Goal: Information Seeking & Learning: Learn about a topic

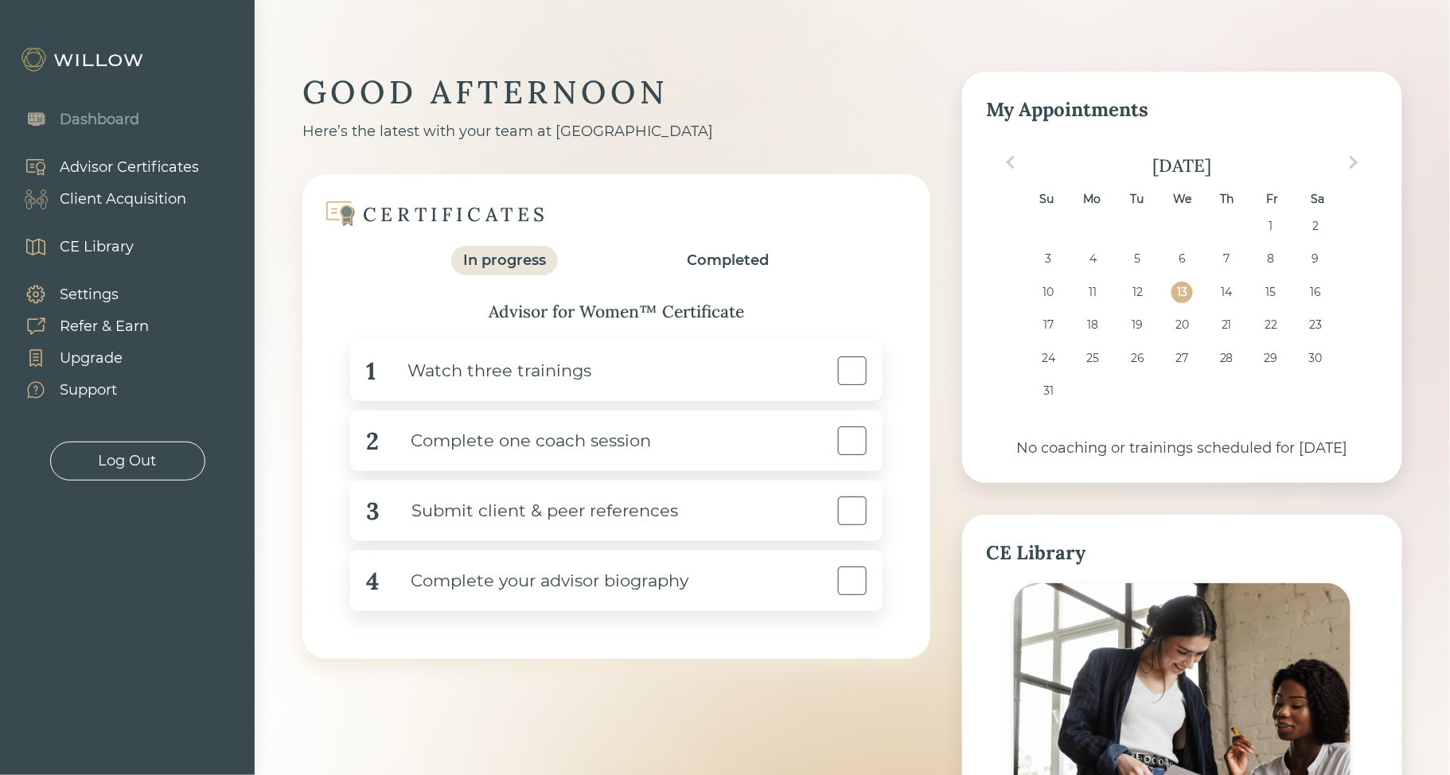
click at [123, 247] on div "CE Library" at bounding box center [97, 246] width 74 height 21
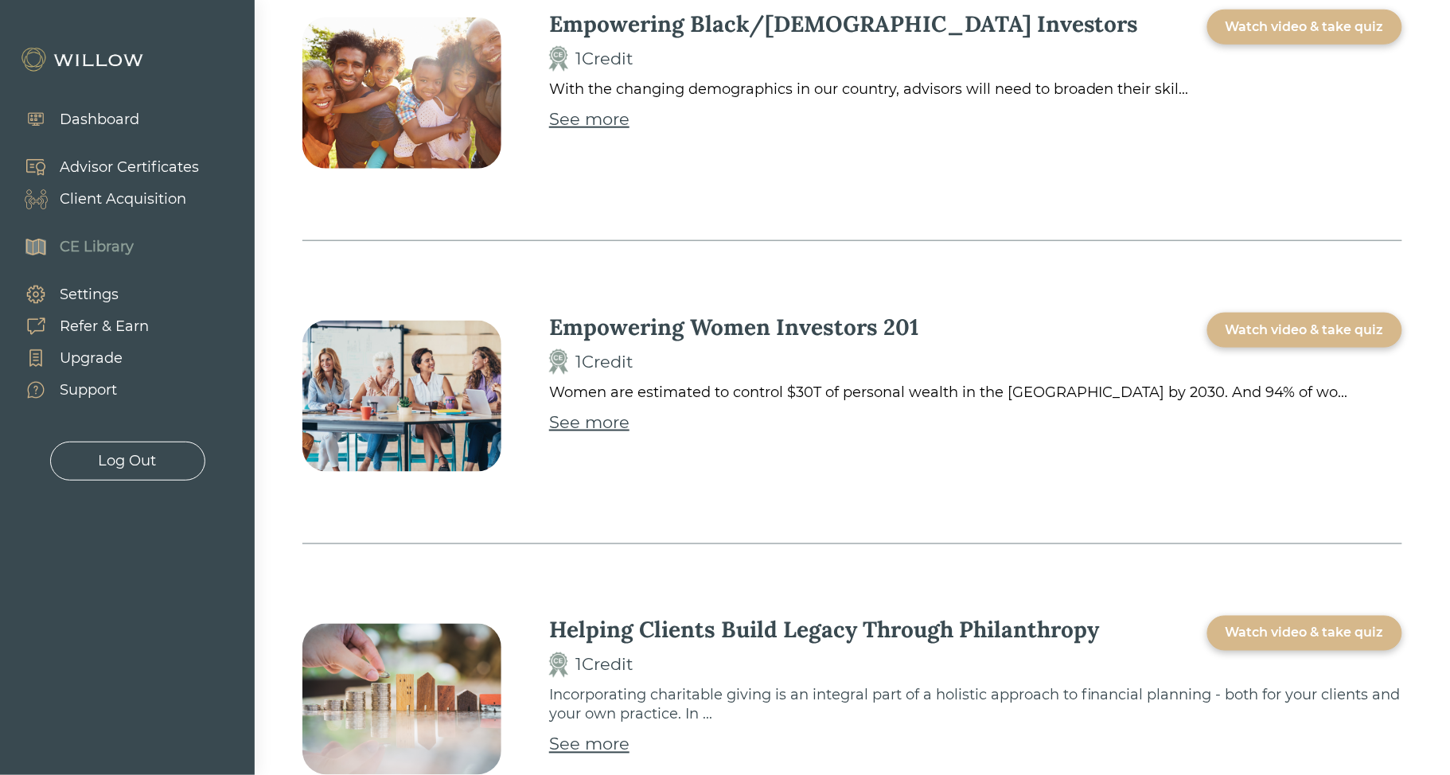
scroll to position [5083, 0]
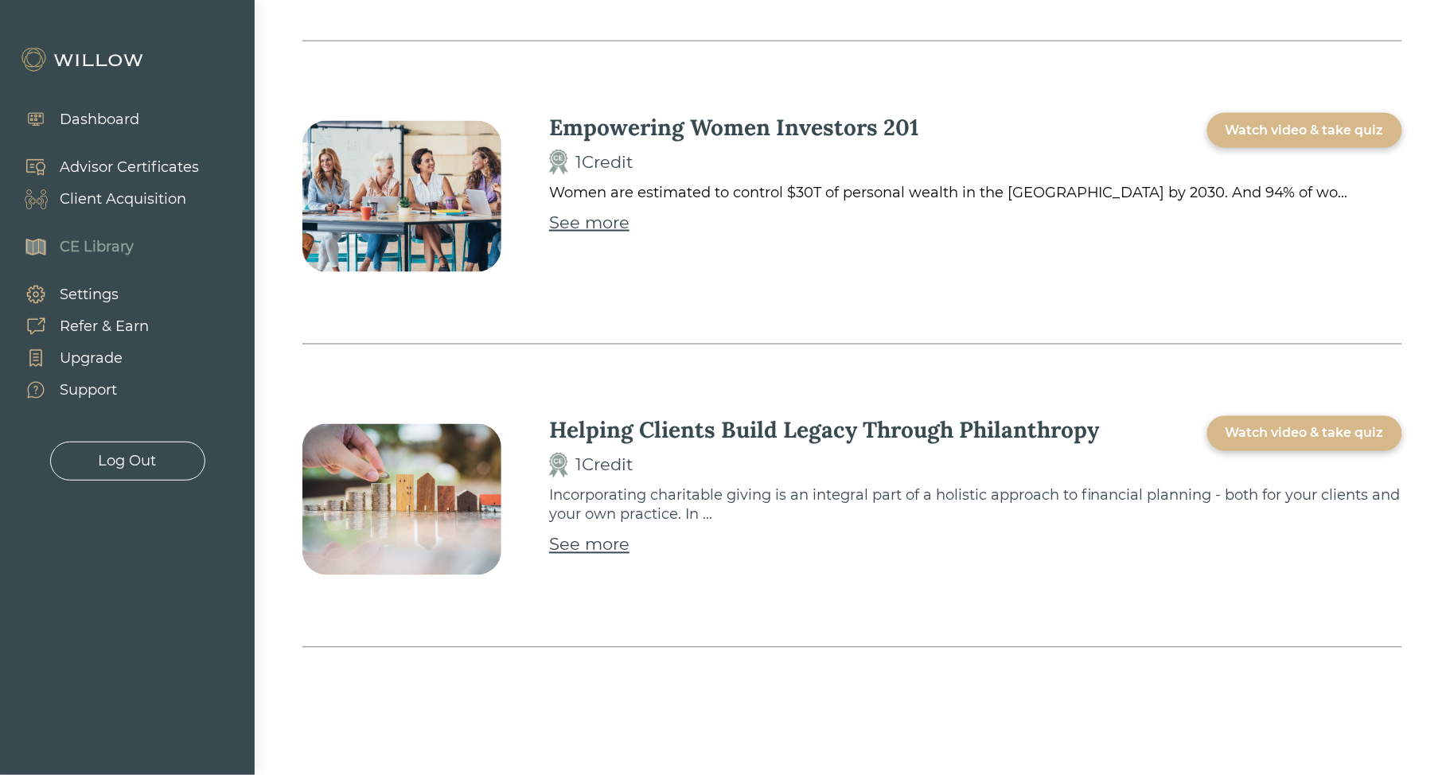
click at [105, 120] on div "Dashboard" at bounding box center [100, 119] width 80 height 21
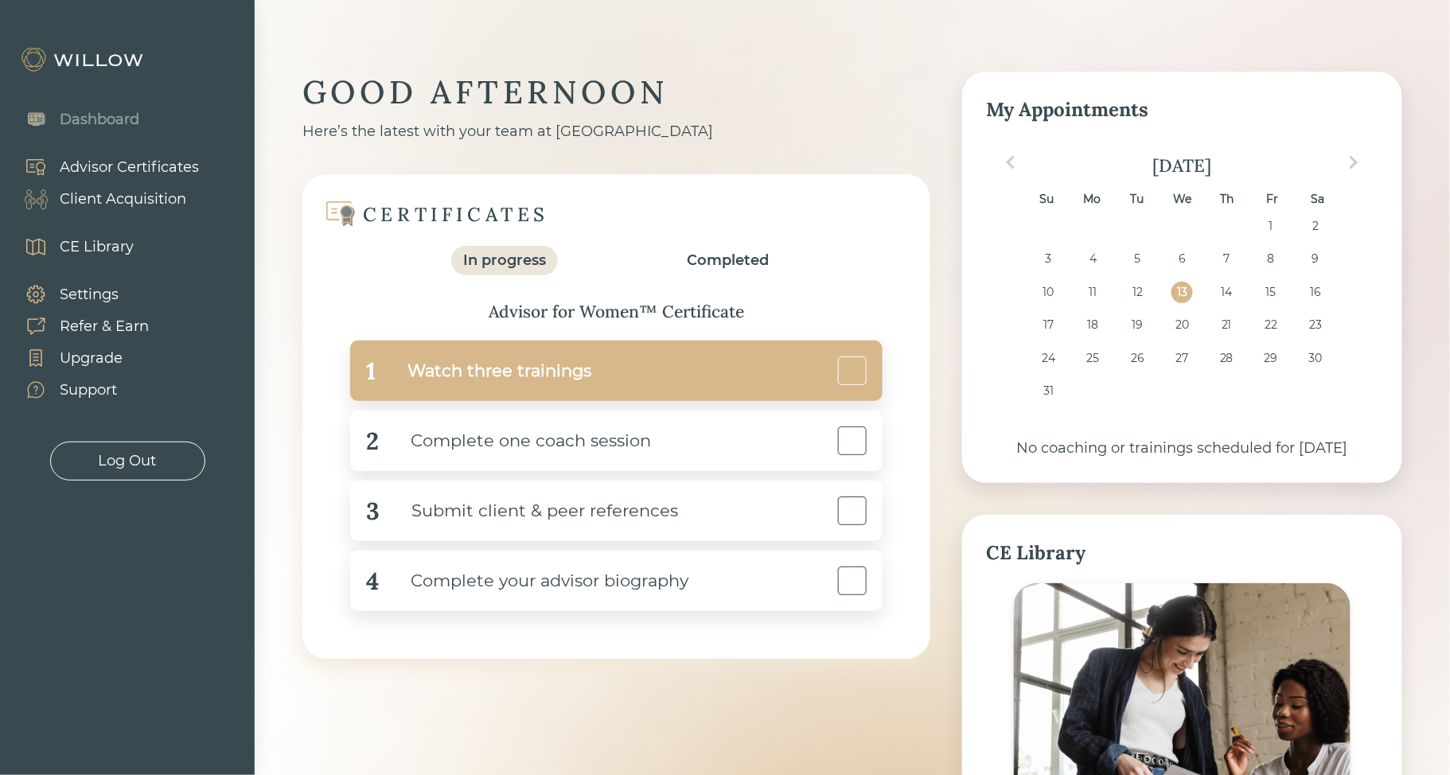
click at [470, 357] on div "Watch three trainings" at bounding box center [484, 371] width 216 height 36
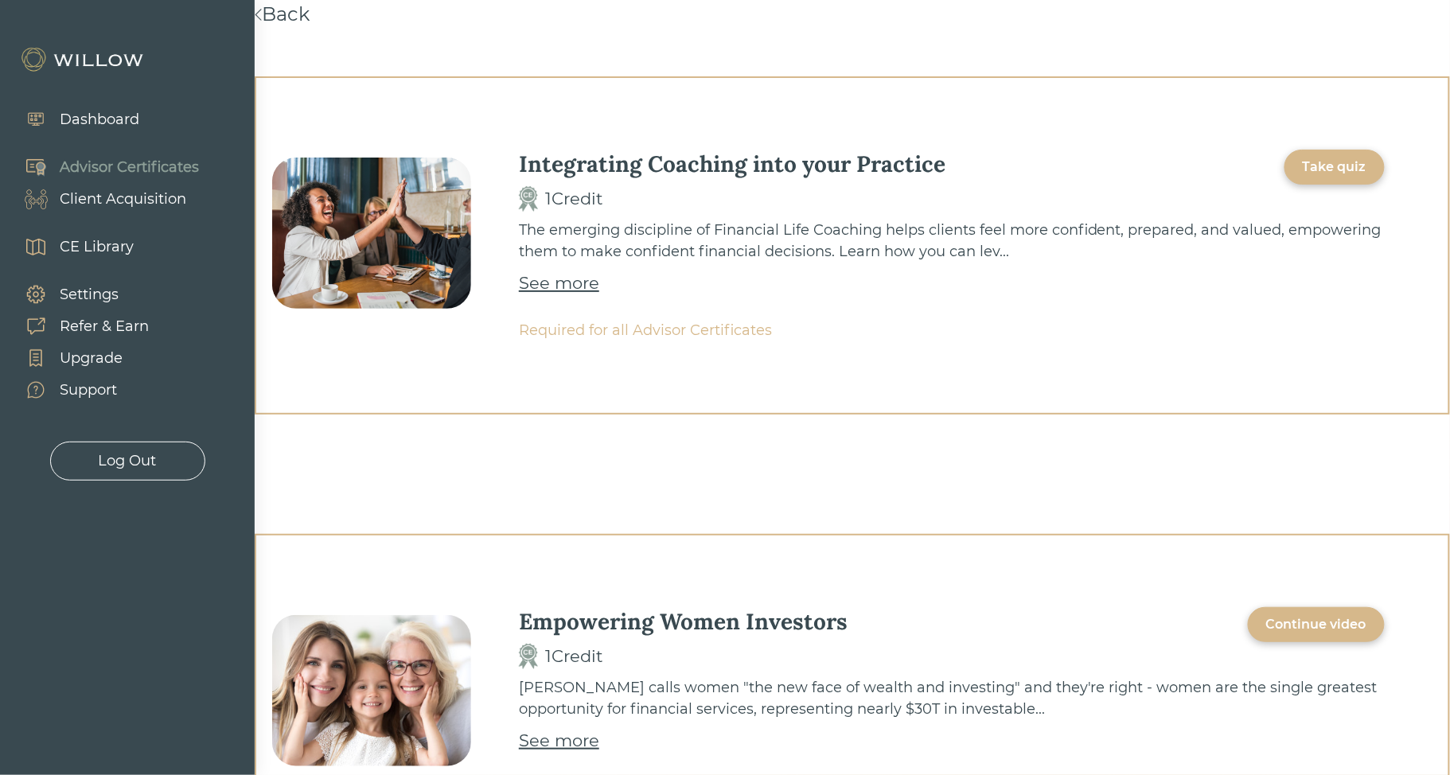
click at [543, 286] on div "See more" at bounding box center [559, 283] width 80 height 25
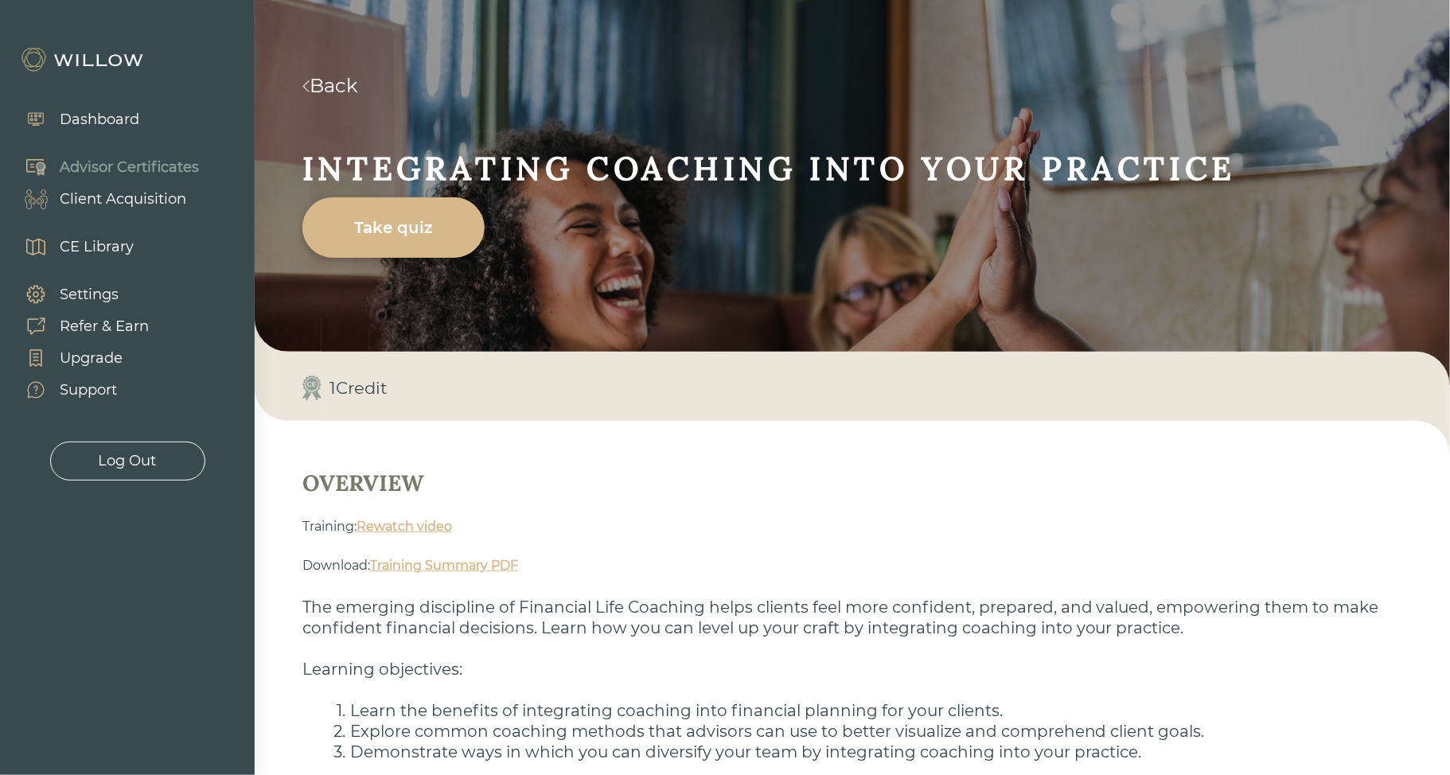
click at [417, 526] on link "Rewatch video" at bounding box center [403, 526] width 95 height 15
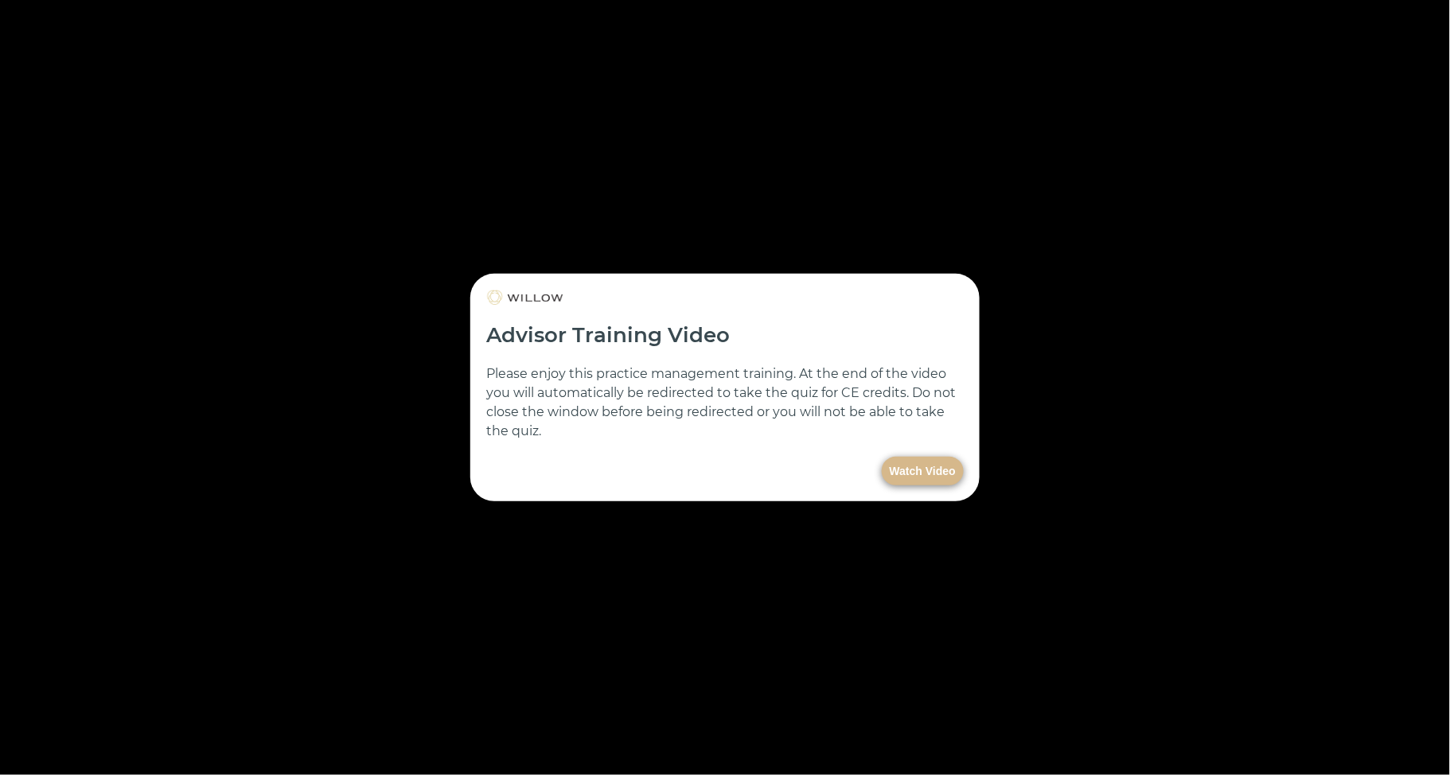
click at [924, 467] on button "Watch Video" at bounding box center [923, 471] width 82 height 29
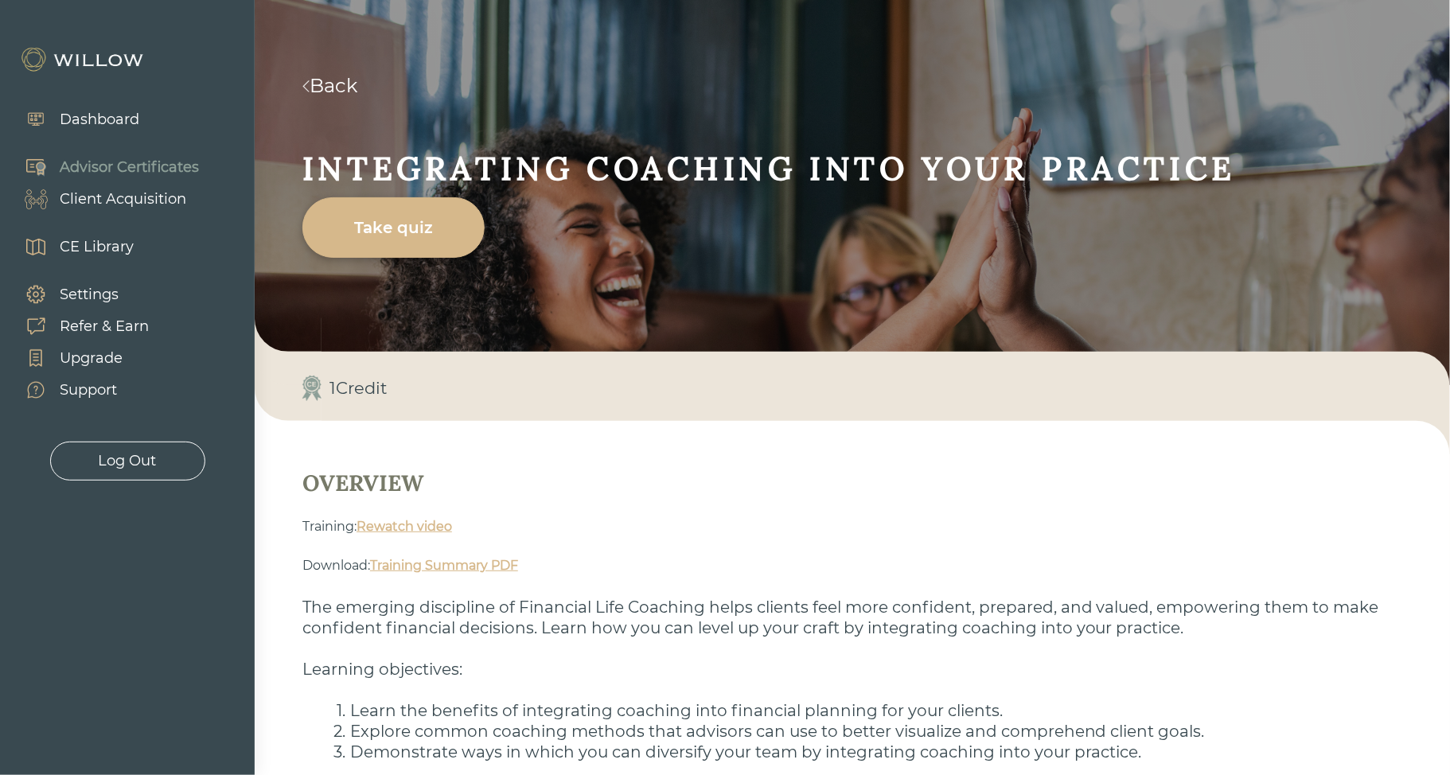
click at [357, 89] on link "Back" at bounding box center [329, 85] width 55 height 23
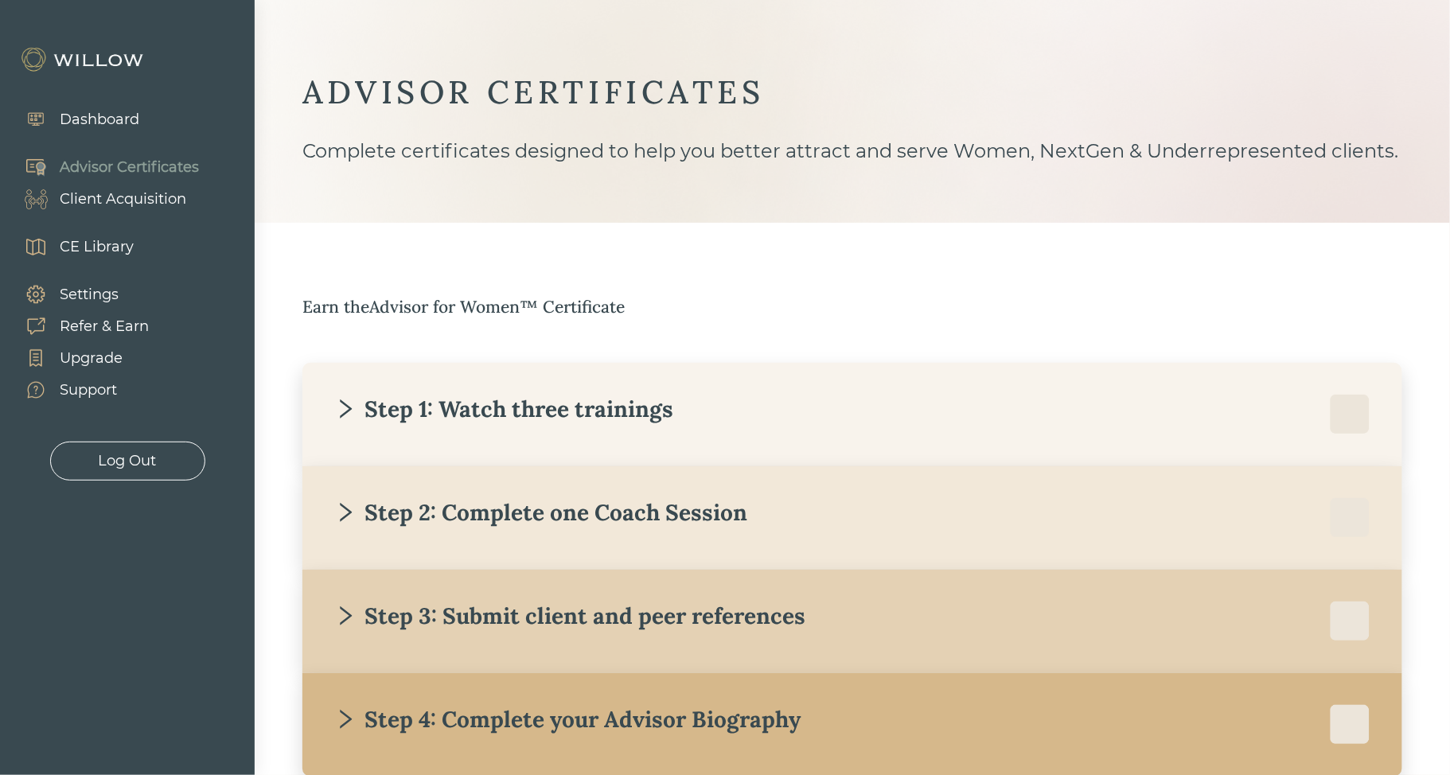
click at [589, 415] on div "Step 1: Watch three trainings" at bounding box center [503, 409] width 339 height 29
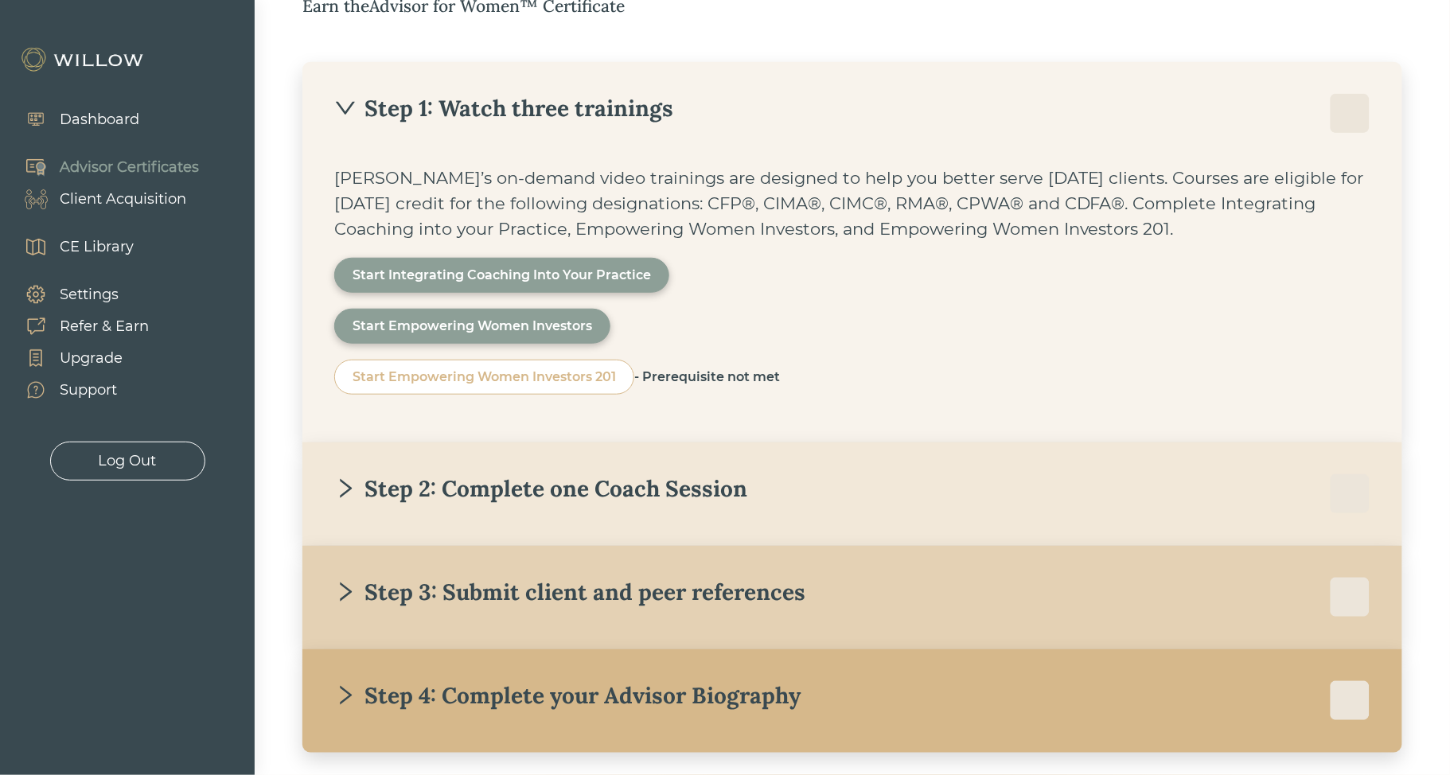
scroll to position [325, 0]
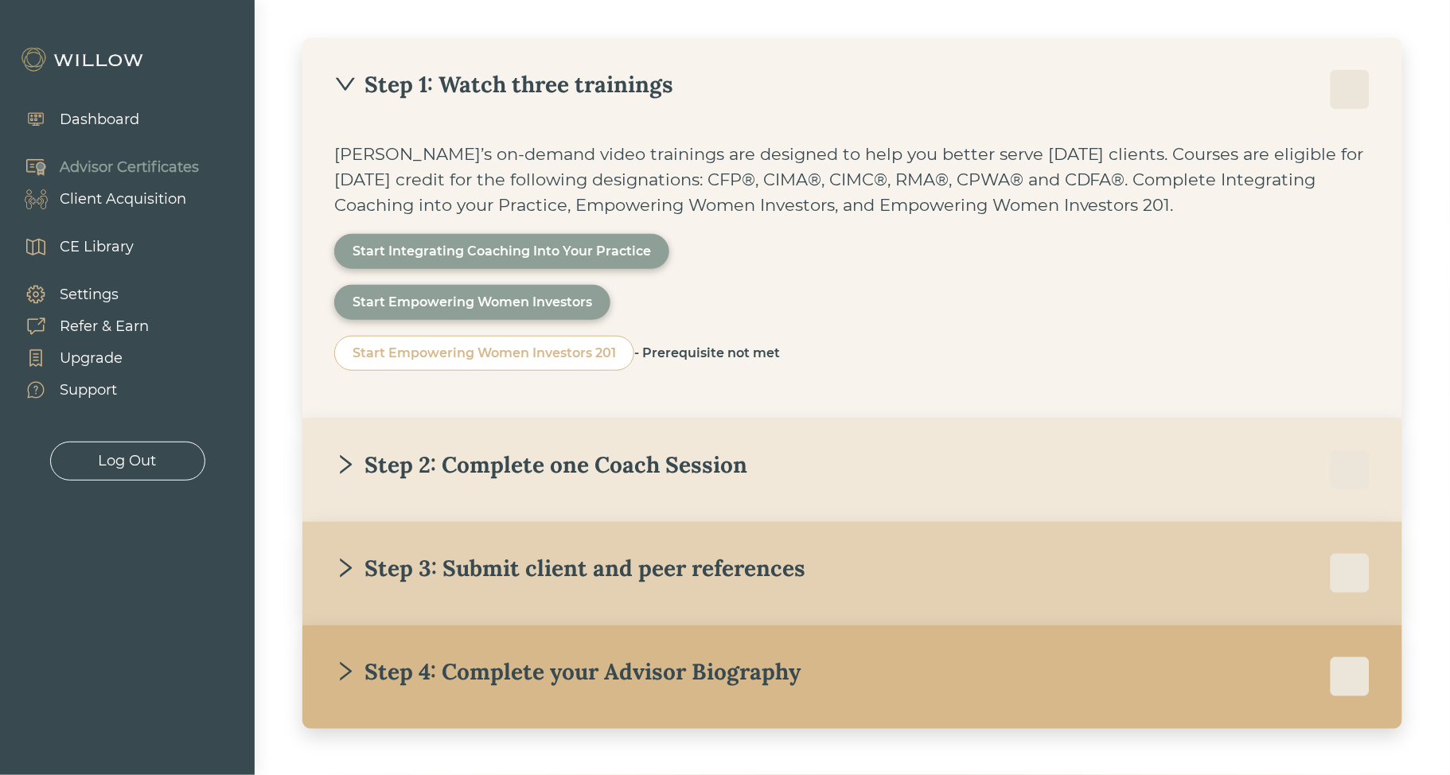
click at [498, 446] on div "Step 2: Complete one Coach Session [PERSON_NAME]'s Financial Life Coaches are h…" at bounding box center [852, 470] width 1100 height 103
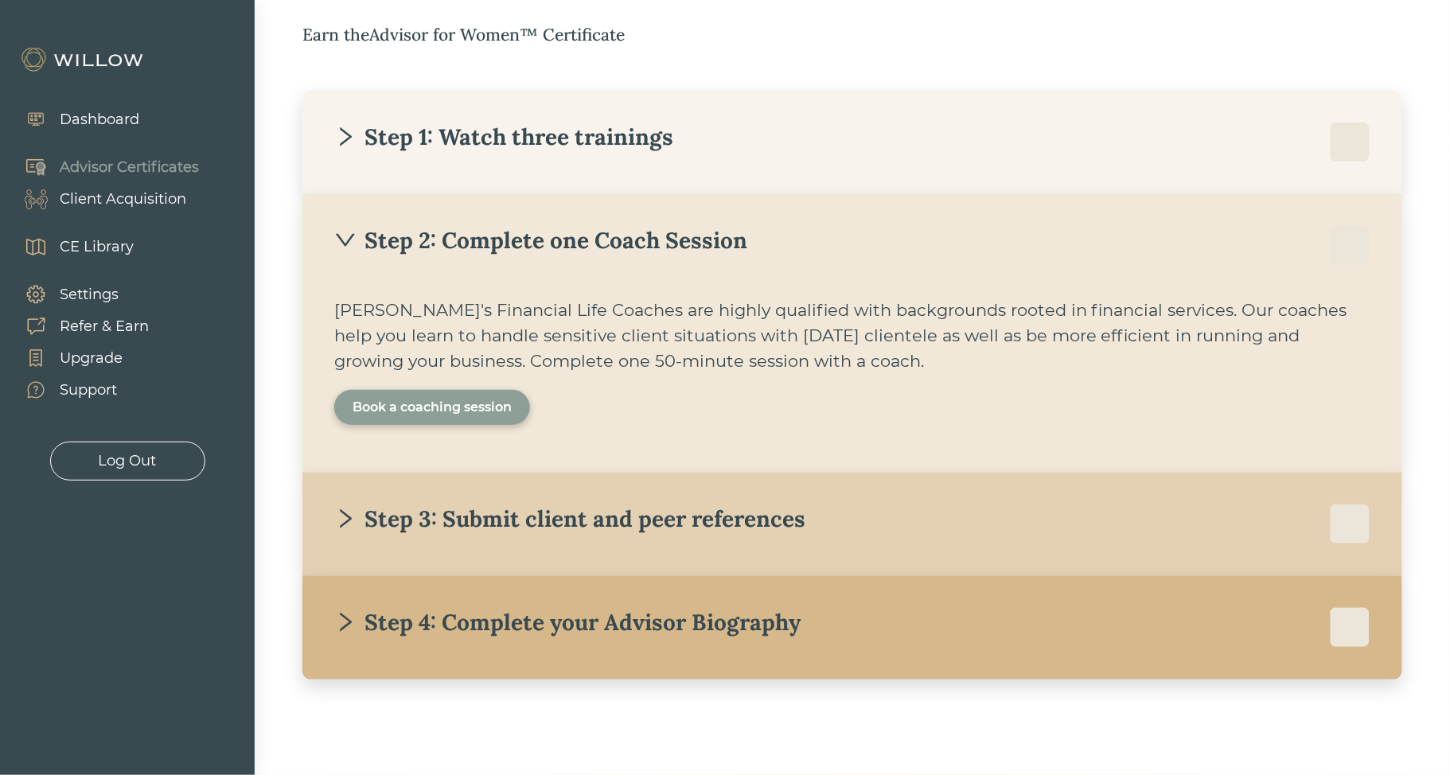
click at [442, 406] on div "Book a coaching session" at bounding box center [432, 407] width 159 height 19
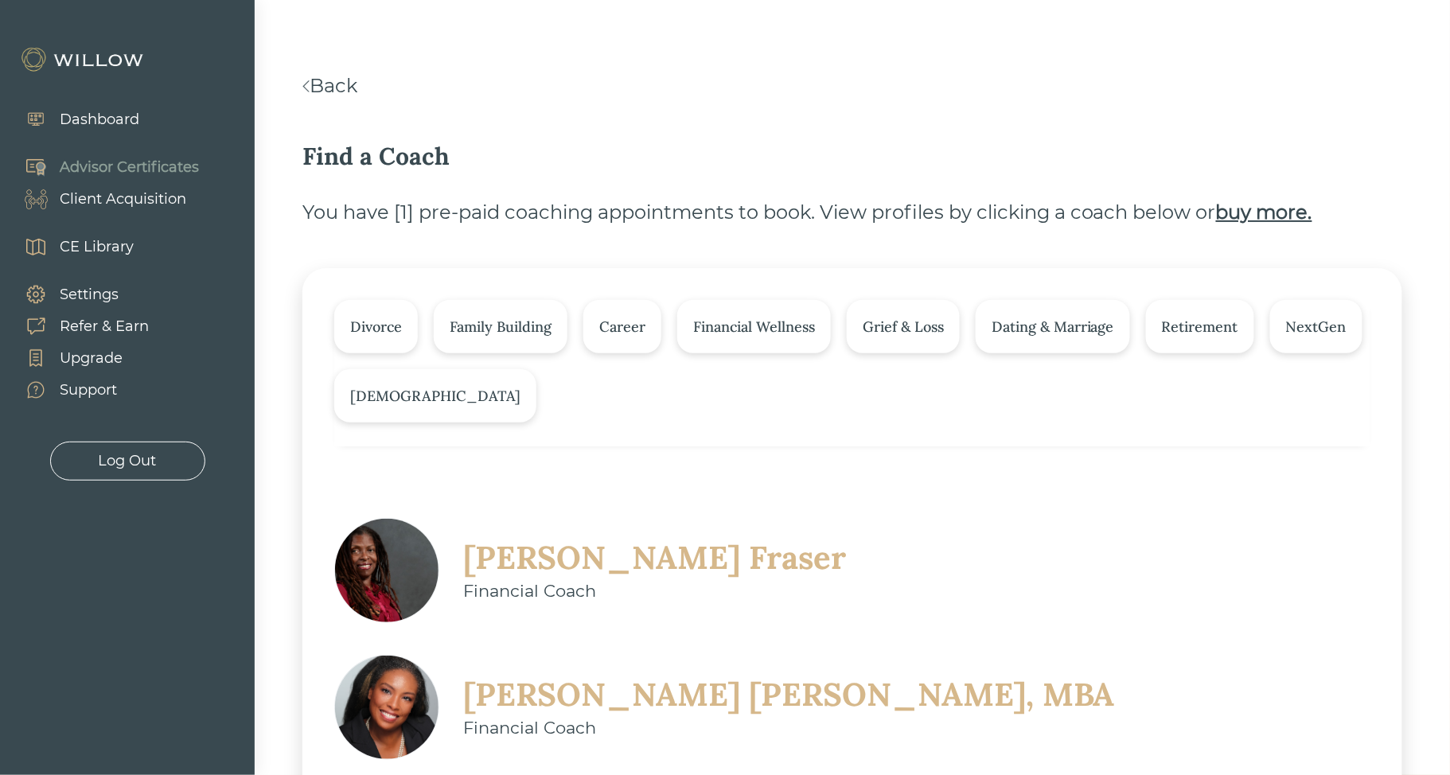
click at [331, 72] on div "Back" at bounding box center [852, 86] width 1100 height 29
click at [336, 90] on link "Back" at bounding box center [329, 85] width 55 height 23
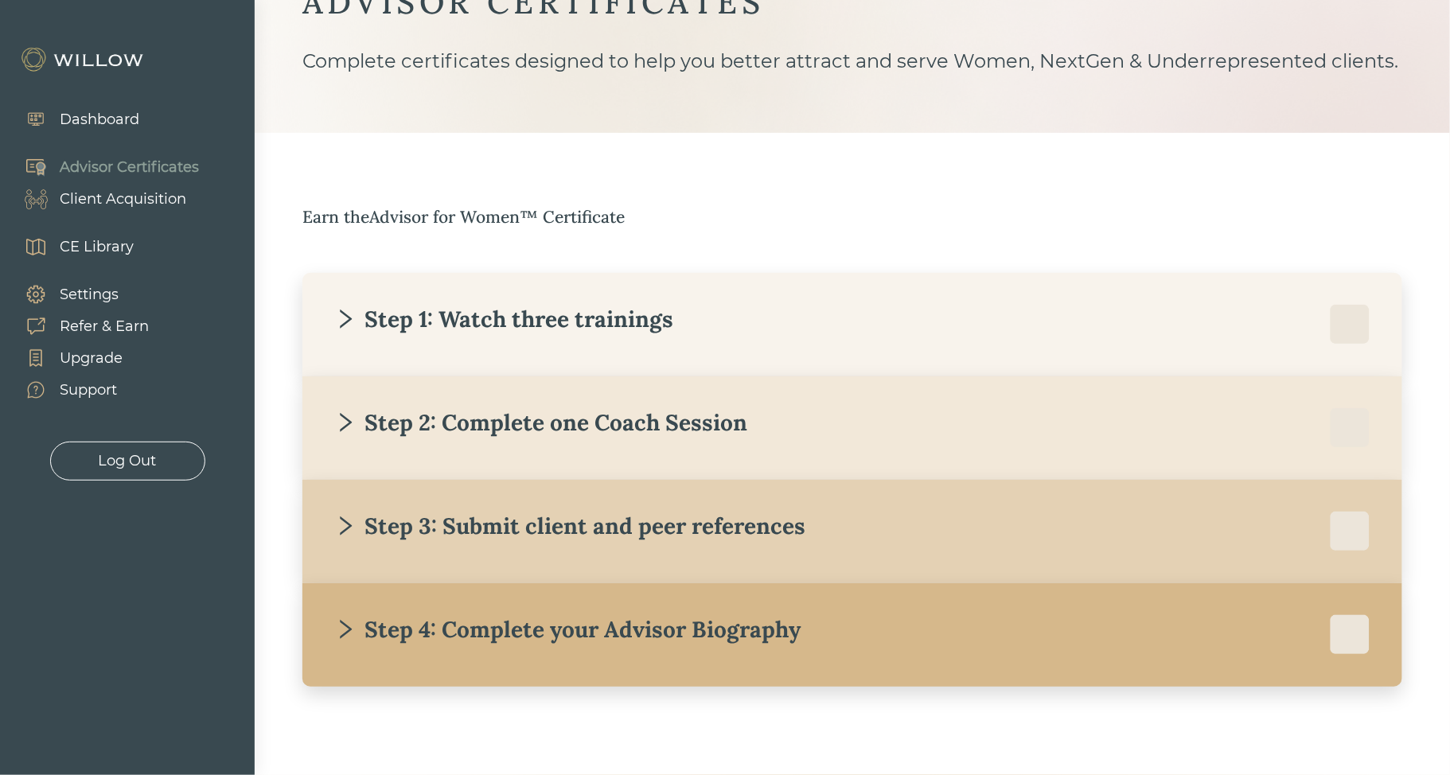
scroll to position [99, 0]
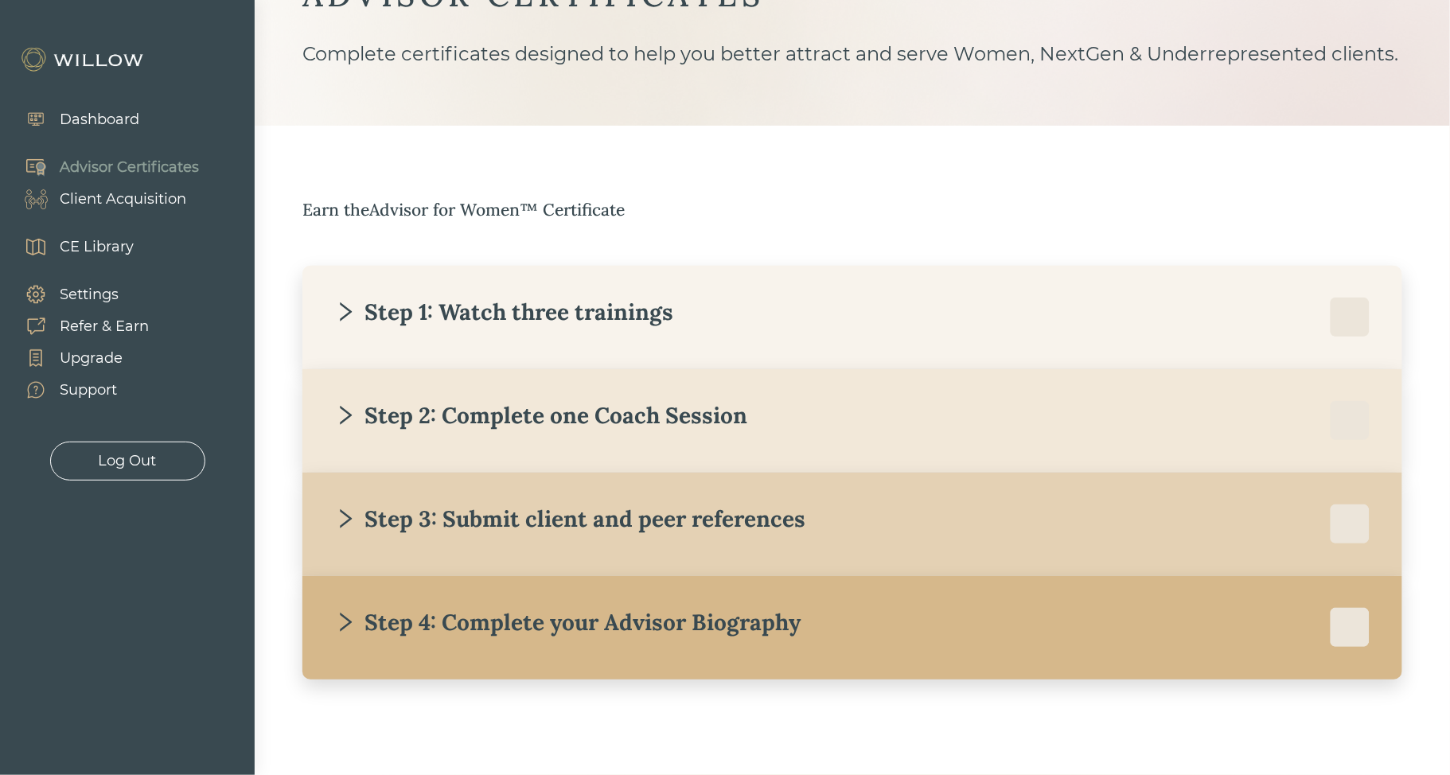
click at [716, 526] on div "Step 3: Submit client and peer references" at bounding box center [569, 518] width 471 height 29
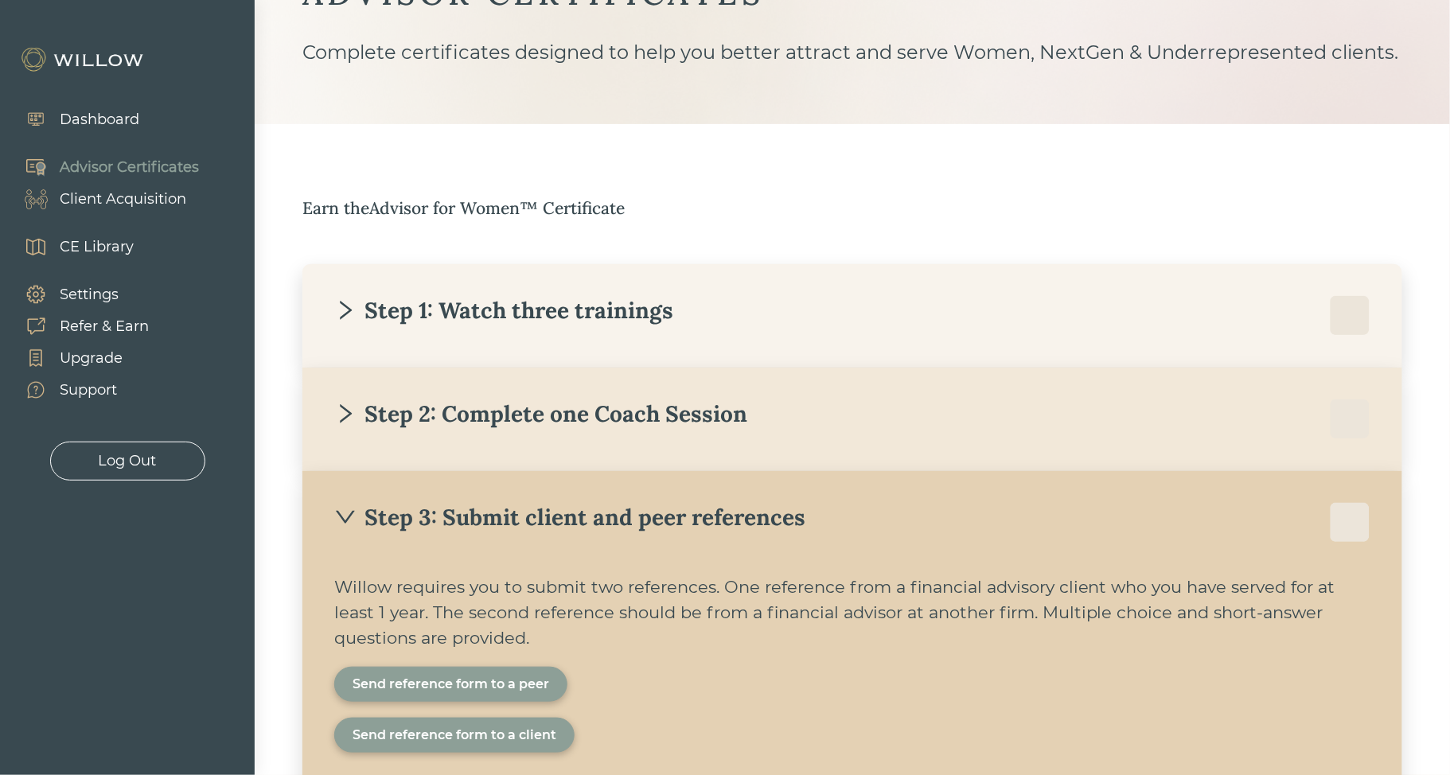
click at [447, 691] on div "Send reference form to a peer" at bounding box center [451, 684] width 197 height 19
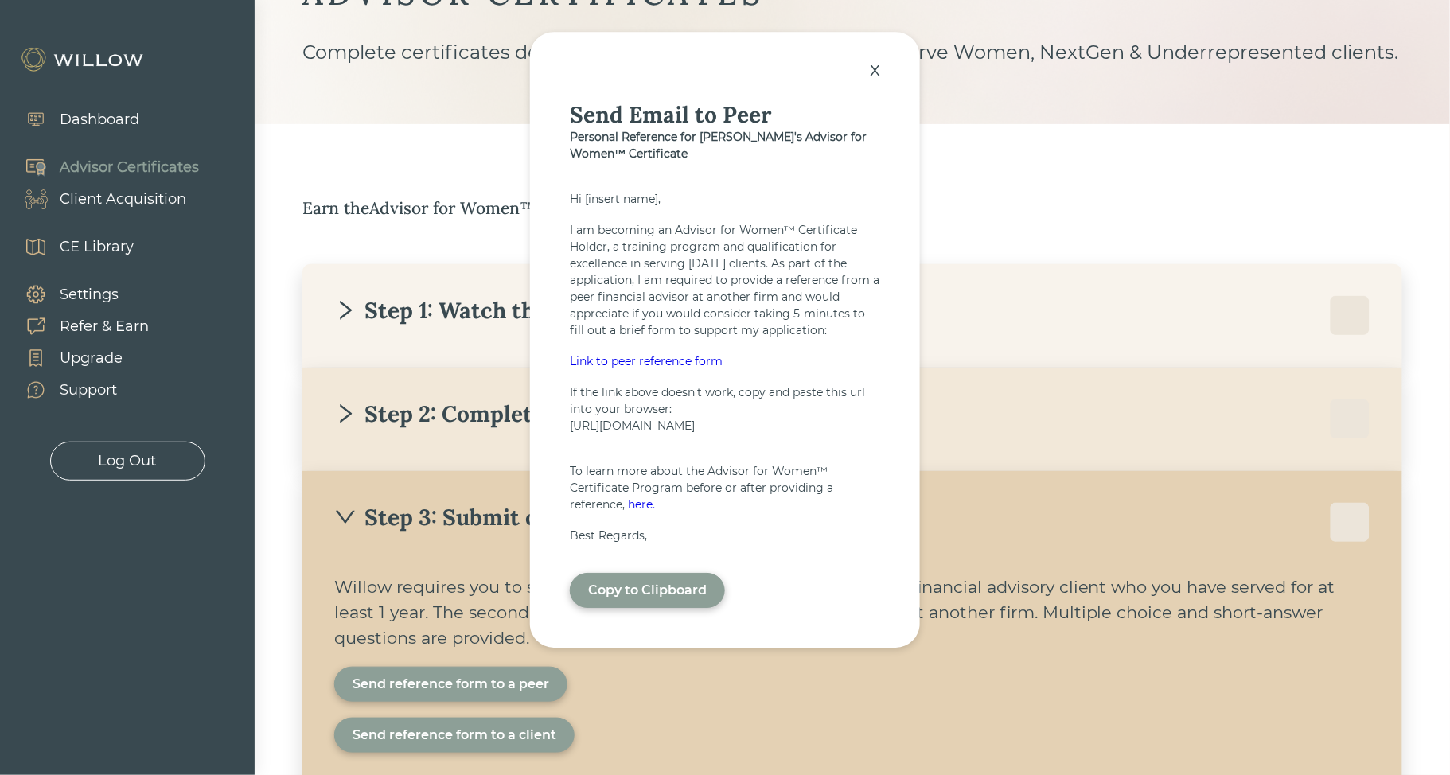
click at [617, 356] on div "Link to peer reference form" at bounding box center [725, 361] width 310 height 17
click at [871, 59] on div "x" at bounding box center [875, 69] width 26 height 35
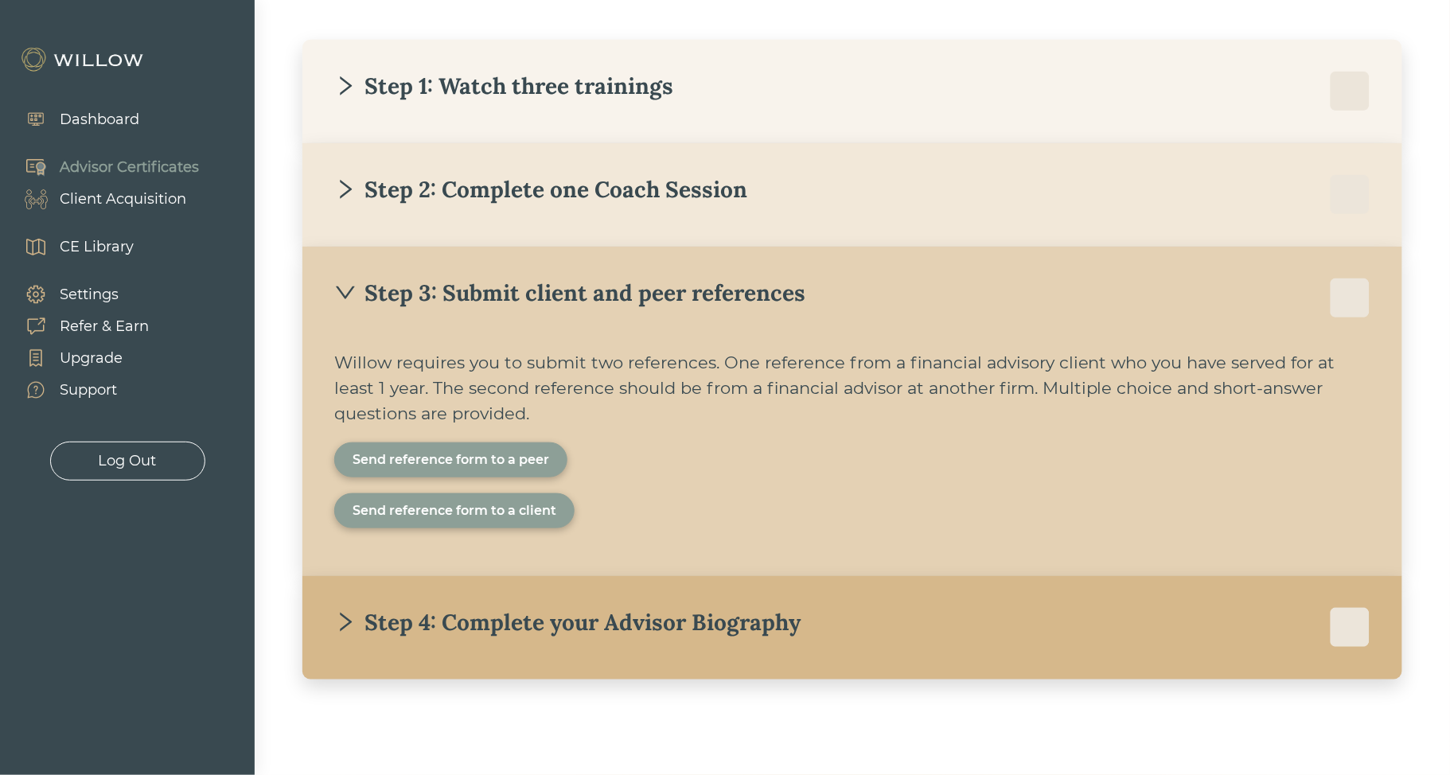
click at [482, 613] on div "Step 4: Complete your Advisor Biography" at bounding box center [567, 622] width 466 height 29
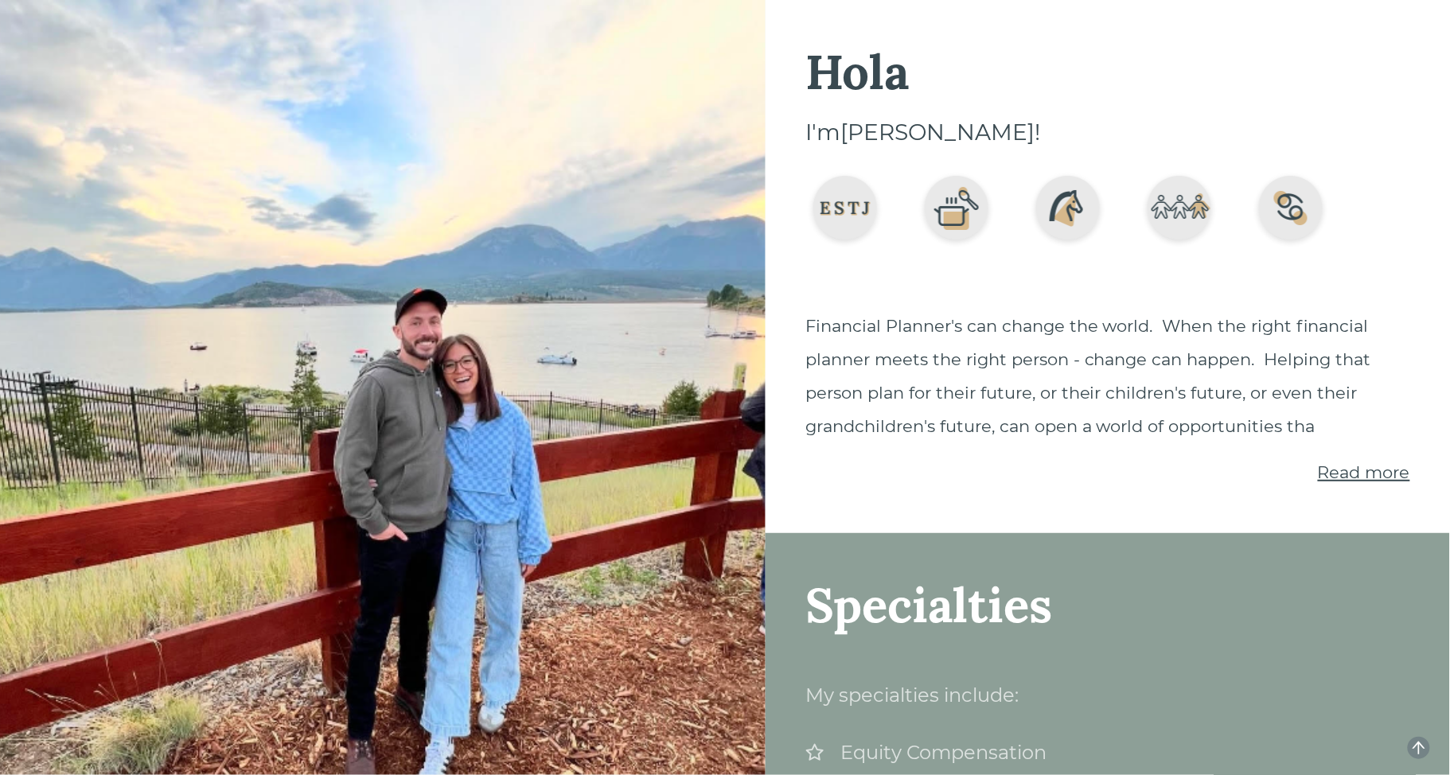
click at [1363, 481] on span "Read more" at bounding box center [1364, 472] width 92 height 20
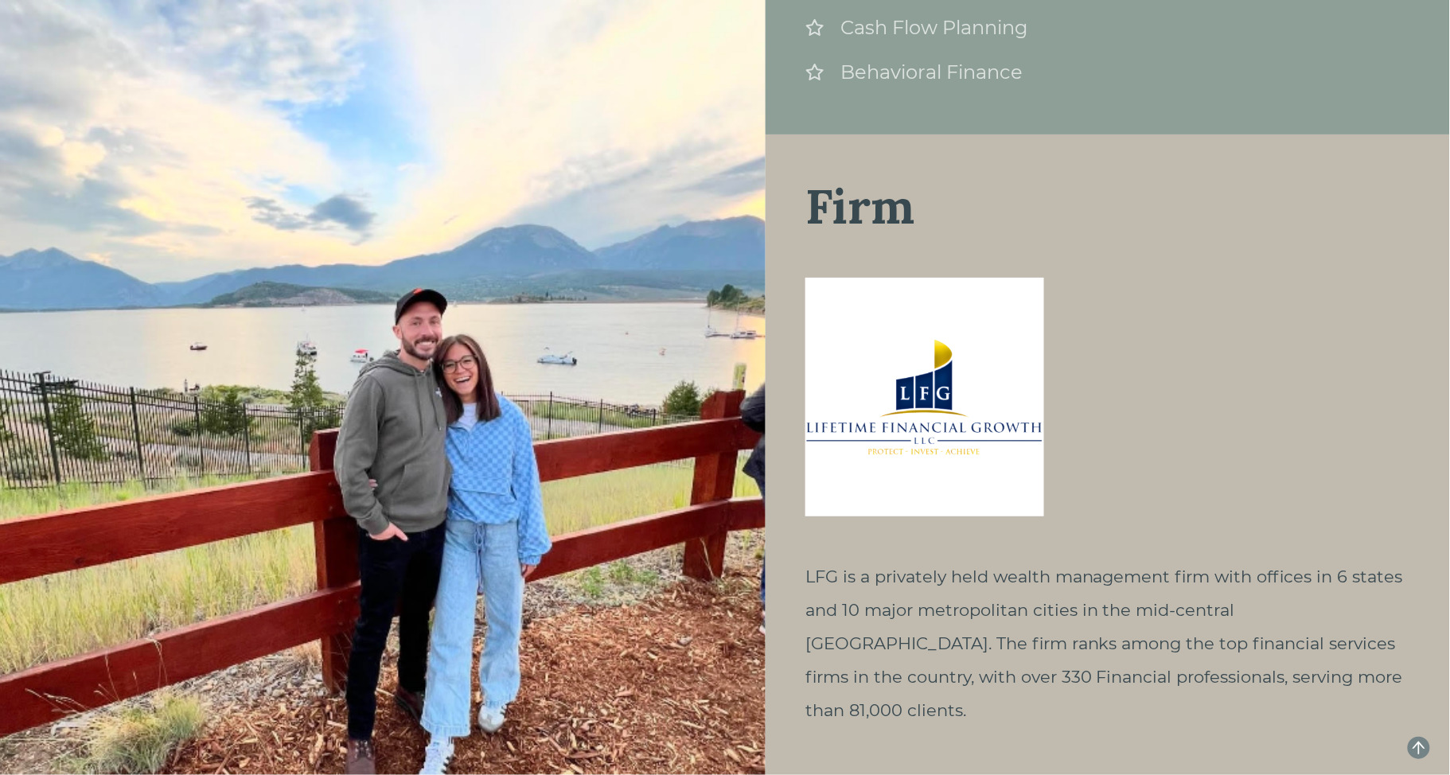
scroll to position [2250, 0]
